Goal: Information Seeking & Learning: Learn about a topic

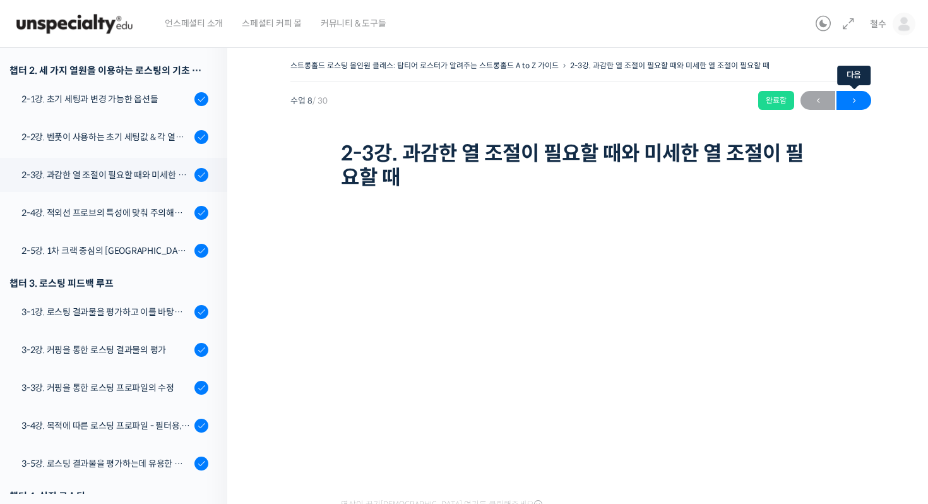
click at [852, 102] on span "→" at bounding box center [854, 100] width 35 height 17
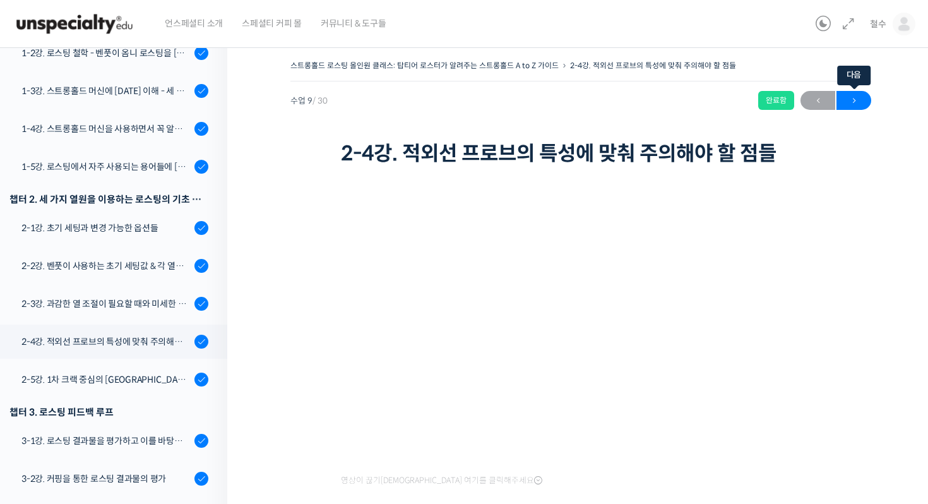
click at [869, 98] on span "→" at bounding box center [854, 100] width 35 height 17
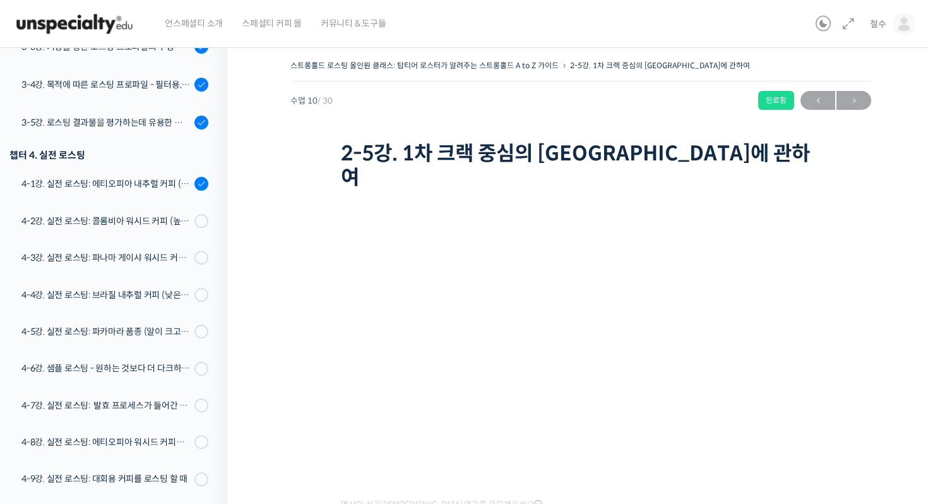
click at [396, 134] on div "스트롱홀드 로스팅 올인원 클래스: 탑티어 로스터가 알려주는 스트롱홀드 A to Z 가이드 2-5강. 1차 크랙 중심의 [GEOGRAPHIC_D…" at bounding box center [580, 125] width 581 height 137
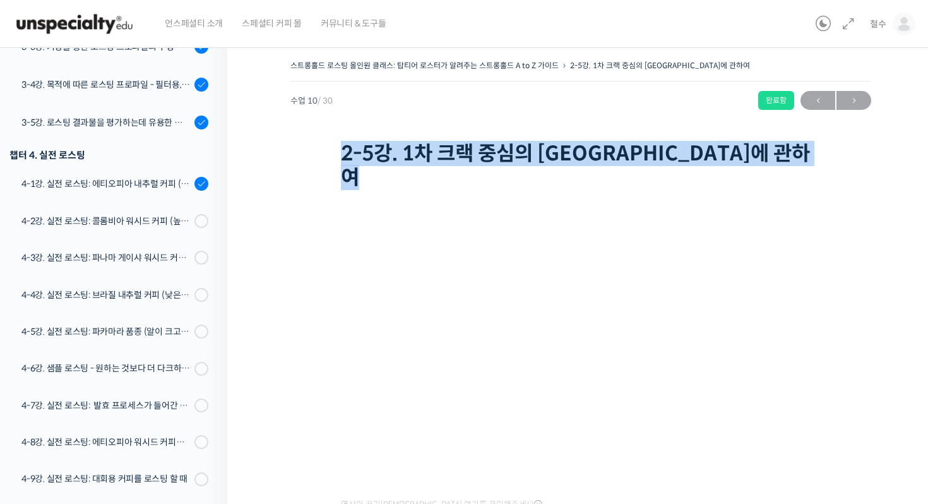
click at [396, 134] on div "스트롱홀드 로스팅 올인원 클래스: 탑티어 로스터가 알려주는 스트롱홀드 A to Z 가이드 2-5강. 1차 크랙 중심의 로스팅에 관하여 완료함 …" at bounding box center [580, 125] width 581 height 137
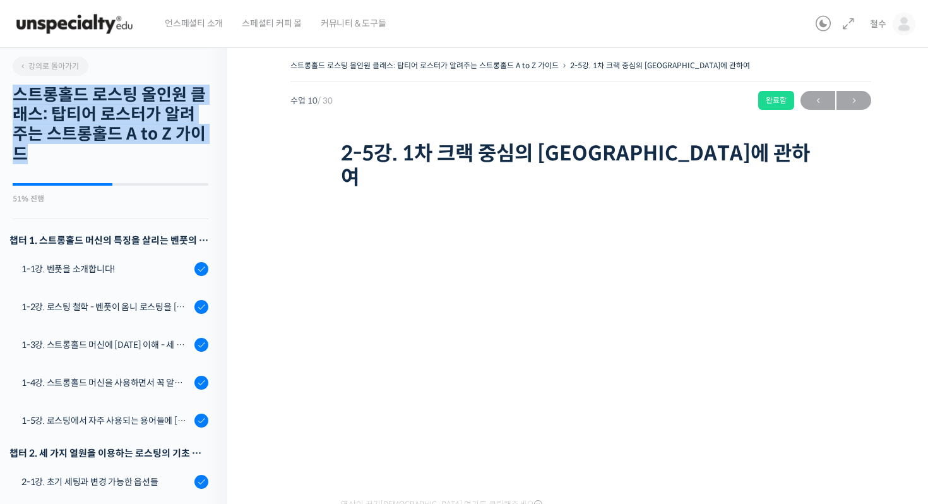
drag, startPoint x: 25, startPoint y: 94, endPoint x: 124, endPoint y: 158, distance: 117.7
click at [124, 158] on h2 "스트롱홀드 로스팅 올인원 클래스: 탑티어 로스터가 알려주는 스트롱홀드 A to Z 가이드" at bounding box center [111, 124] width 196 height 79
click at [308, 153] on div "스트롱홀드 로스팅 올인원 클래스: 탑티어 로스터가 알려주는 스트롱홀드 A to Z 가이드 2-5강. 1차 크랙 중심의 로스팅에 관하여 완료함 …" at bounding box center [580, 125] width 581 height 137
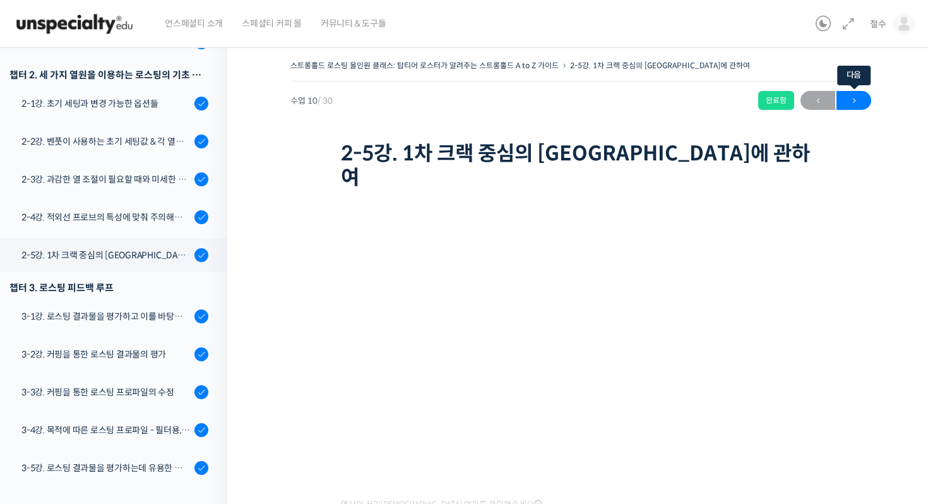
click at [856, 98] on span "→" at bounding box center [854, 100] width 35 height 17
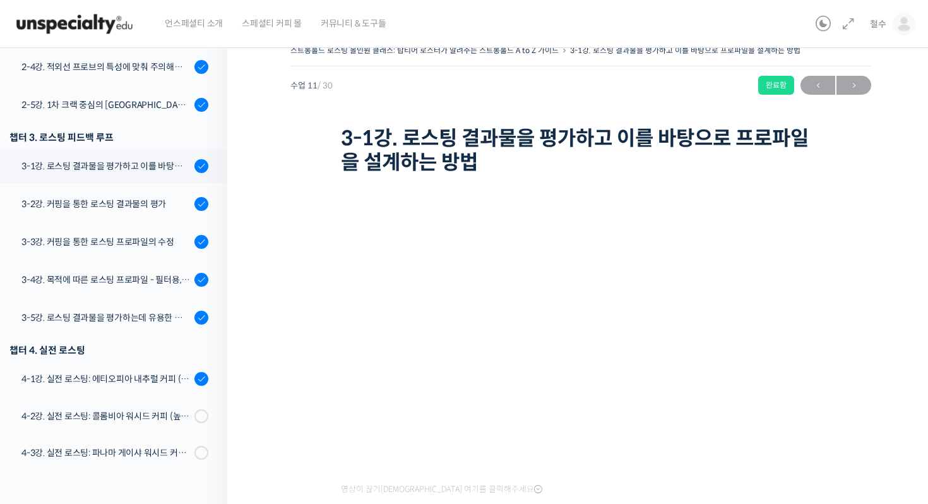
scroll to position [486, 0]
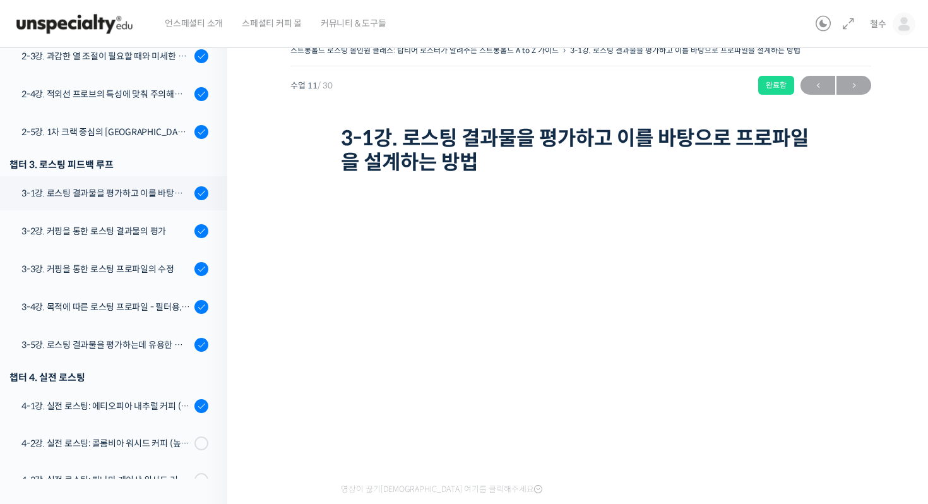
click at [421, 134] on h1 "3-1강. 로스팅 결과물을 평가하고 이를 바탕으로 프로파일을 설계하는 방법" at bounding box center [581, 150] width 480 height 49
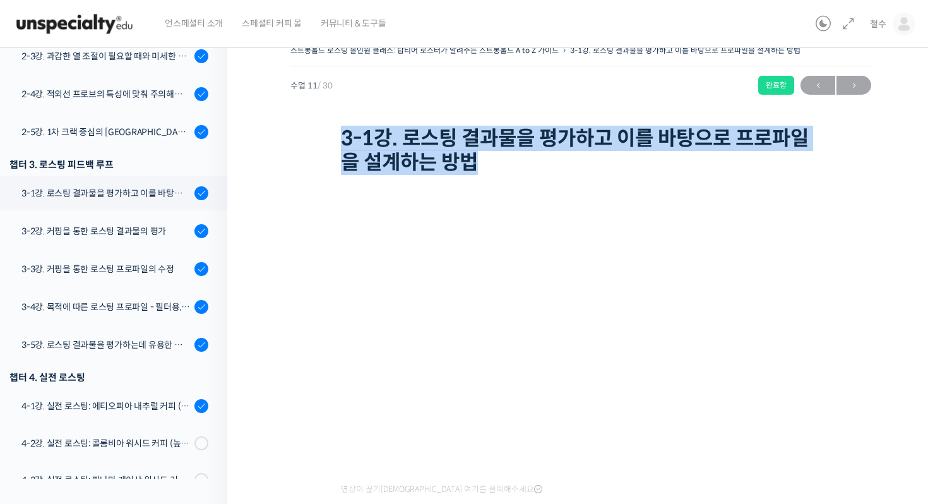
click at [421, 134] on h1 "3-1강. 로스팅 결과물을 평가하고 이를 바탕으로 프로파일을 설계하는 방법" at bounding box center [581, 150] width 480 height 49
